Goal: Task Accomplishment & Management: Complete application form

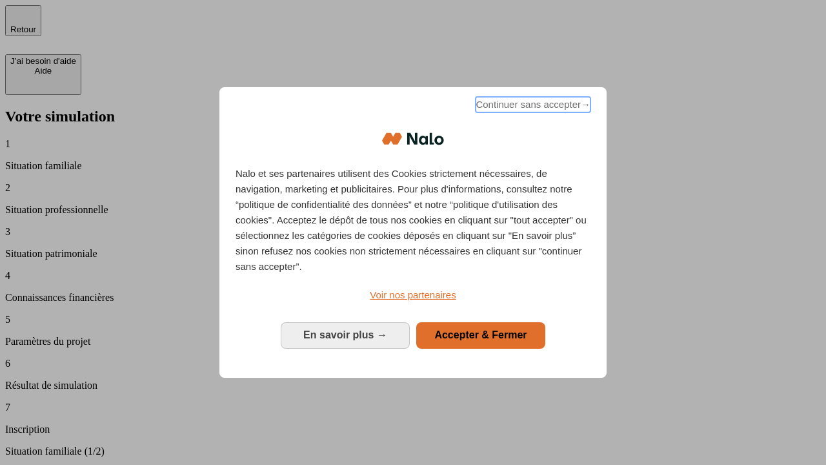
click at [532, 106] on span "Continuer sans accepter →" at bounding box center [532, 104] width 115 height 15
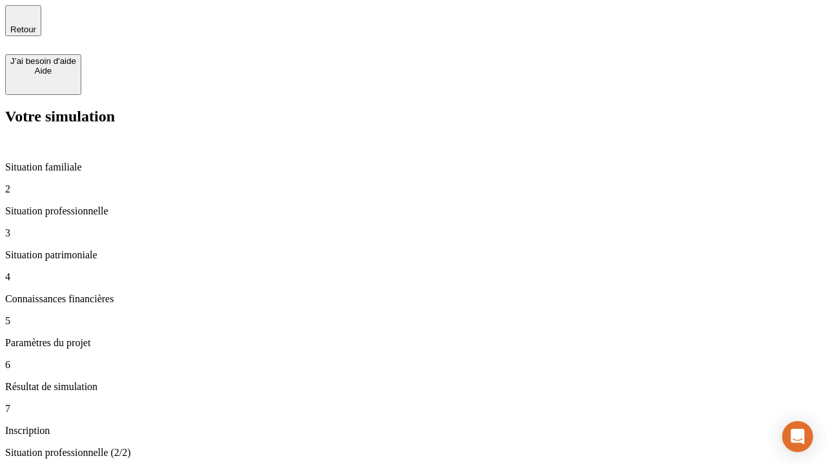
type input "30 000"
type input "40 000"
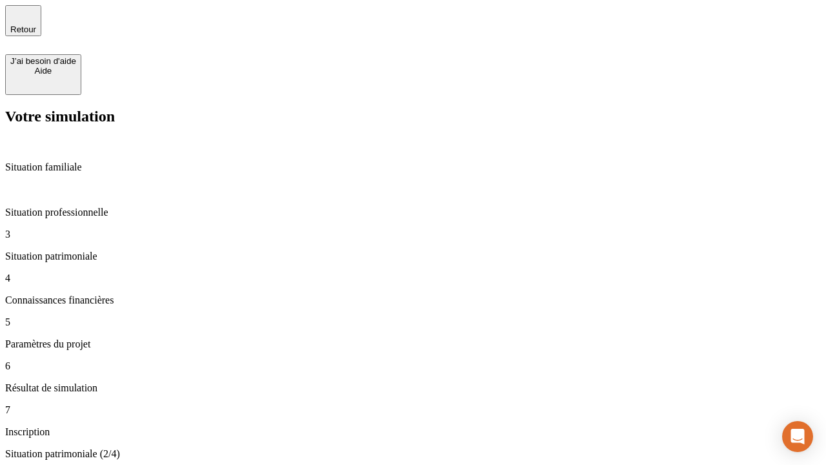
type input "1 100"
type input "20"
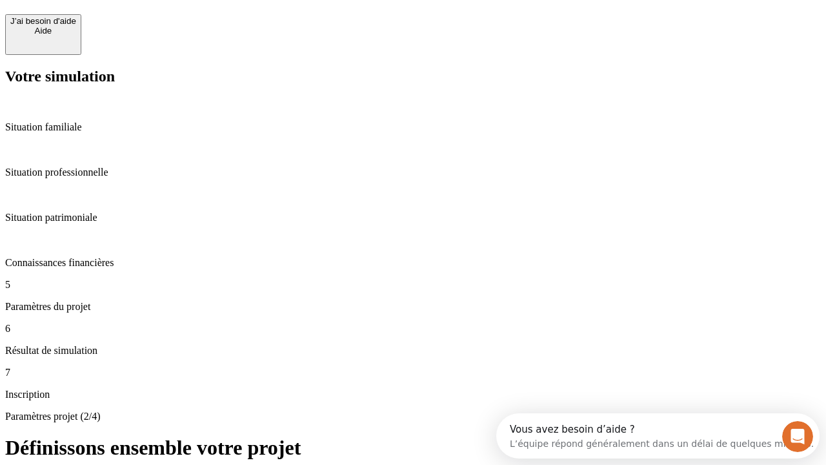
scroll to position [25, 0]
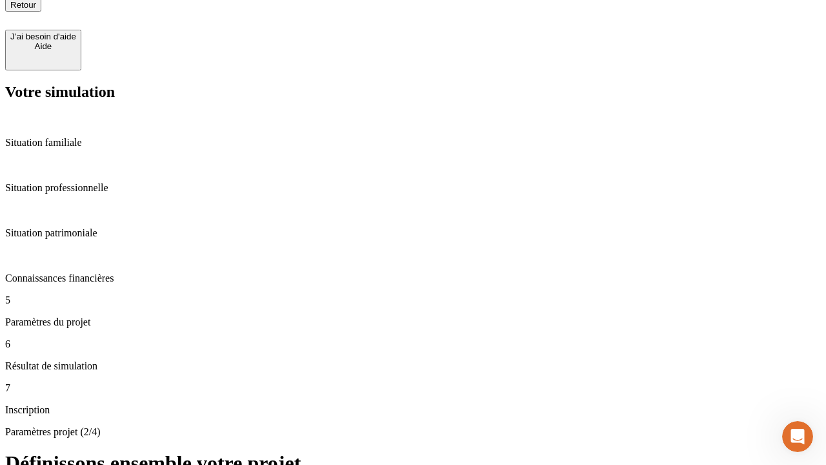
scroll to position [13, 0]
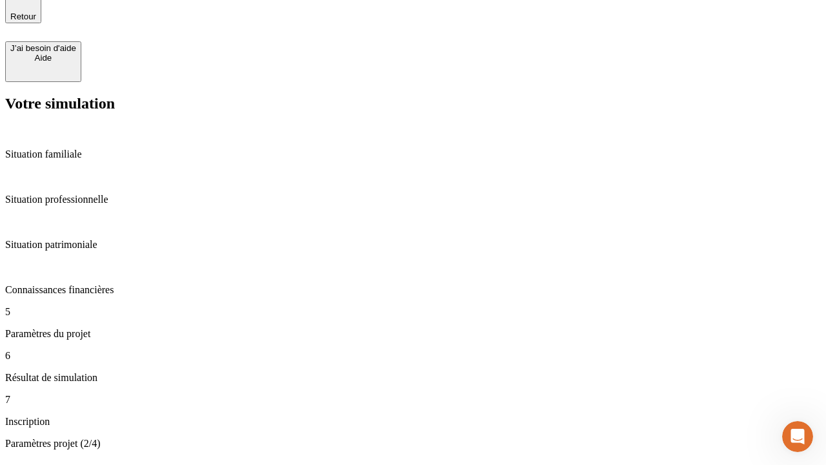
type input "40"
type input "62"
type input "50 000"
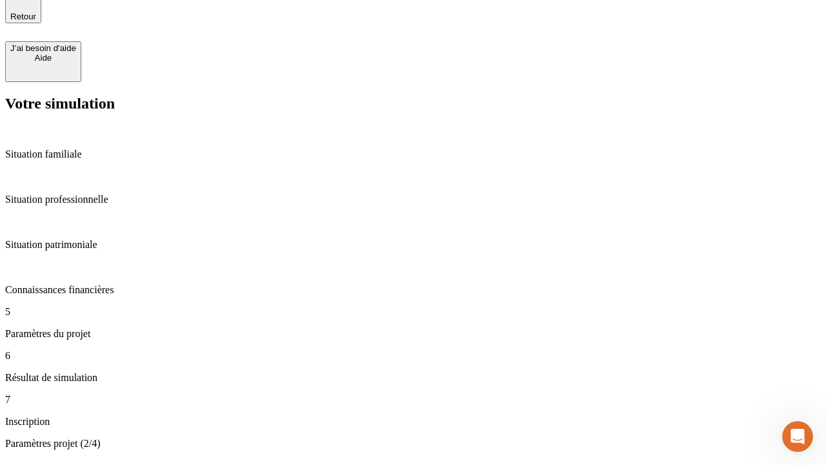
type input "640"
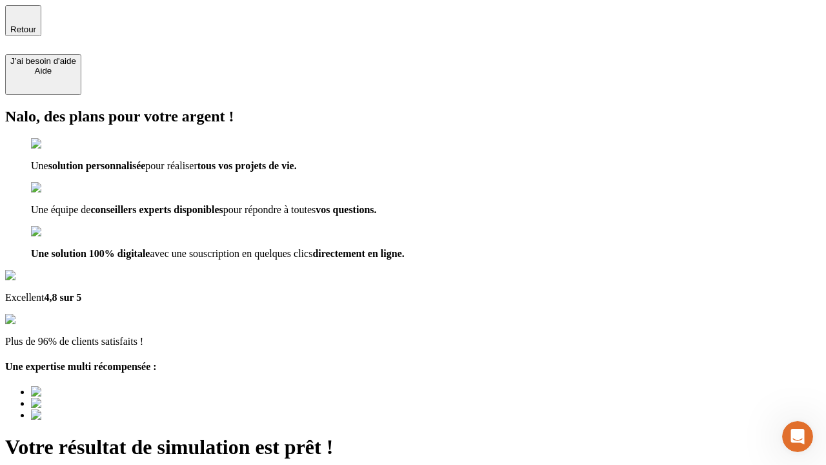
type input "[EMAIL_ADDRESS][DOMAIN_NAME]"
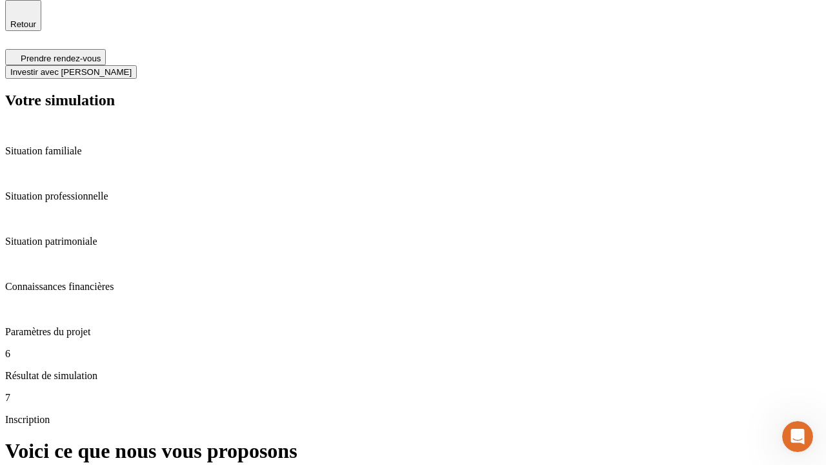
click at [132, 67] on span "Investir avec [PERSON_NAME]" at bounding box center [70, 72] width 121 height 10
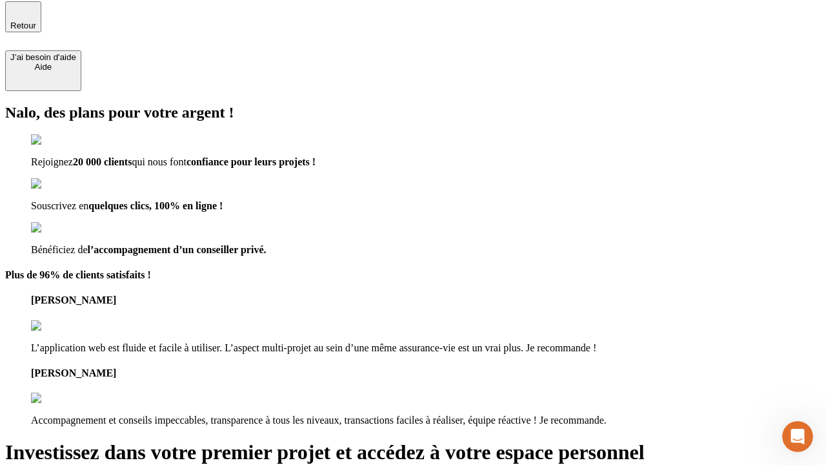
type input "abc"
